Goal: Task Accomplishment & Management: Use online tool/utility

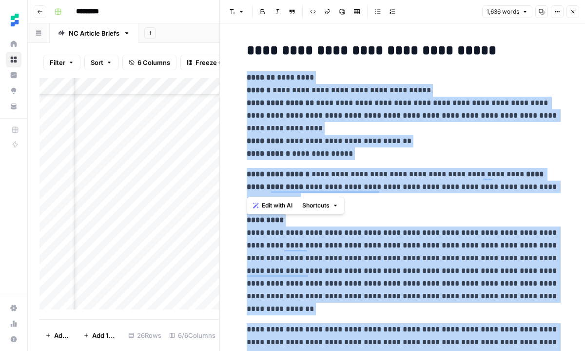
scroll to position [861, 0]
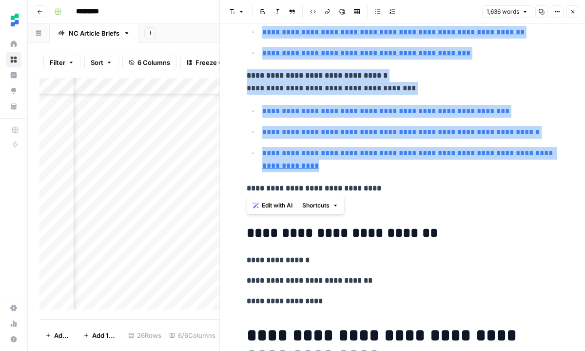
click at [572, 11] on icon "button" at bounding box center [572, 11] width 3 height 3
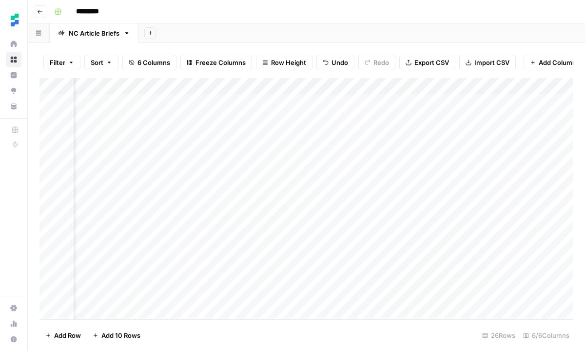
scroll to position [0, 16]
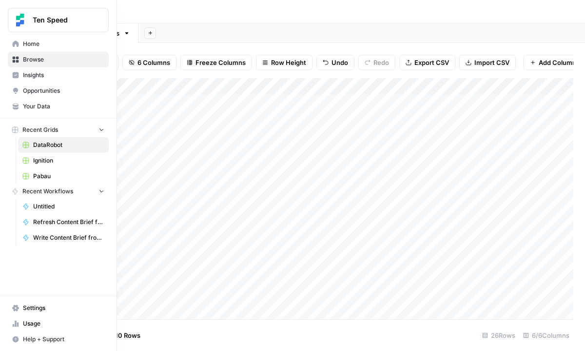
click at [14, 44] on icon at bounding box center [16, 43] width 6 height 6
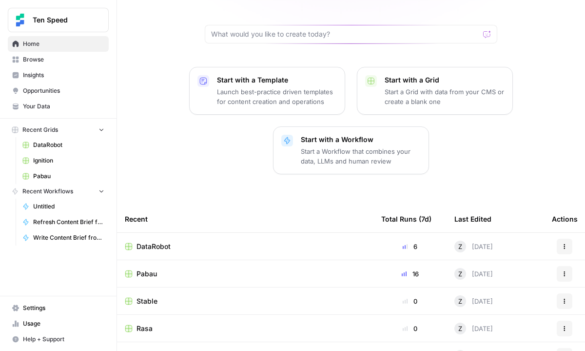
scroll to position [157, 0]
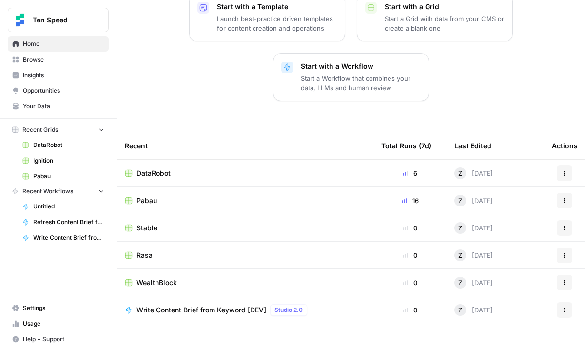
click at [170, 195] on div "Pabau" at bounding box center [245, 200] width 241 height 10
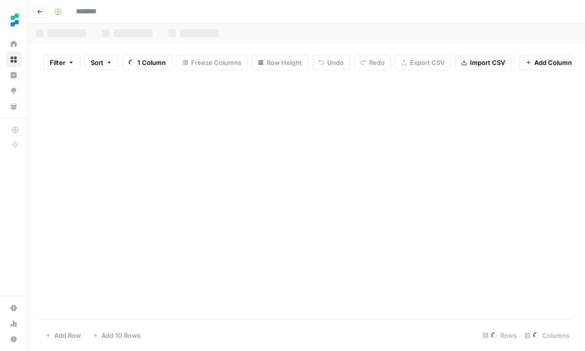
type input "*****"
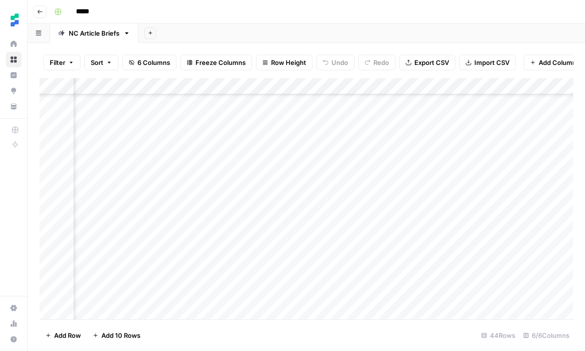
scroll to position [164, 185]
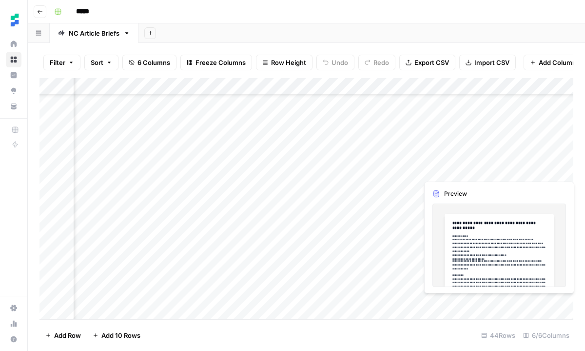
click at [448, 168] on div "Add Column" at bounding box center [306, 198] width 534 height 241
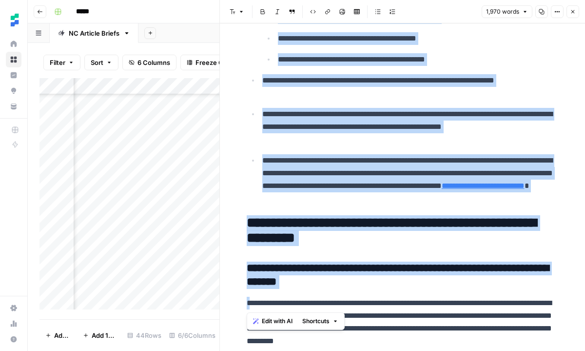
scroll to position [6273, 0]
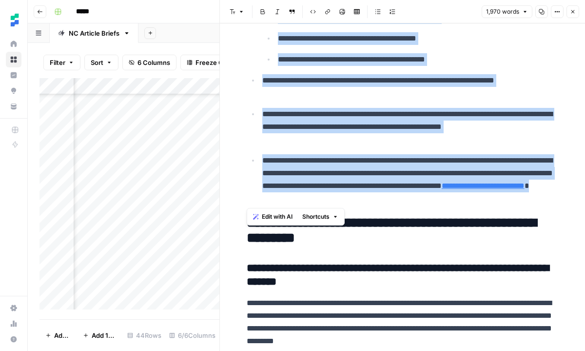
drag, startPoint x: 245, startPoint y: 50, endPoint x: 526, endPoint y: 205, distance: 321.2
copy div "**********"
